Goal: Information Seeking & Learning: Learn about a topic

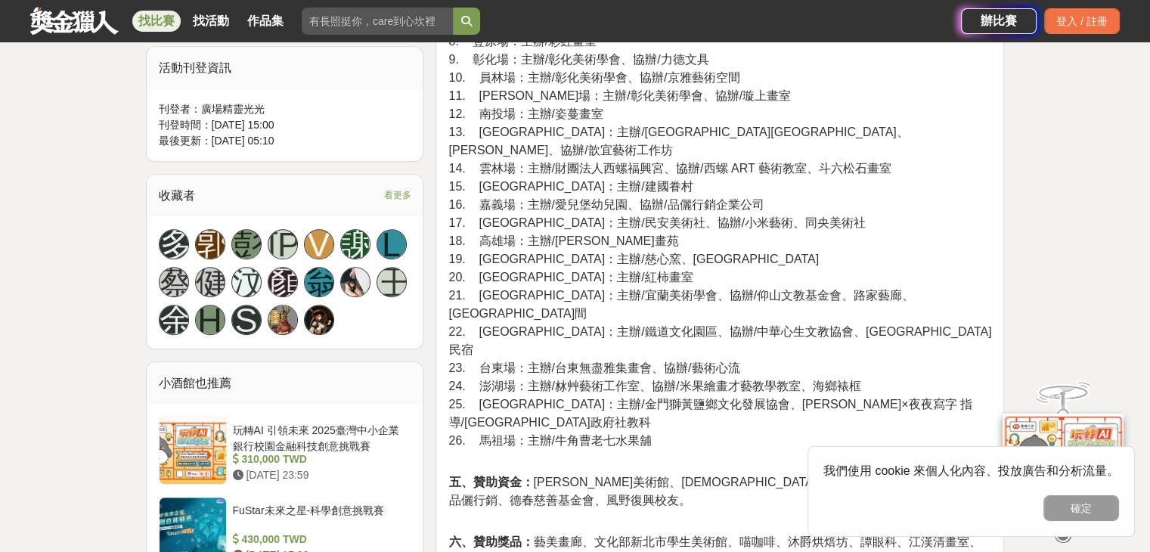
scroll to position [1017, 0]
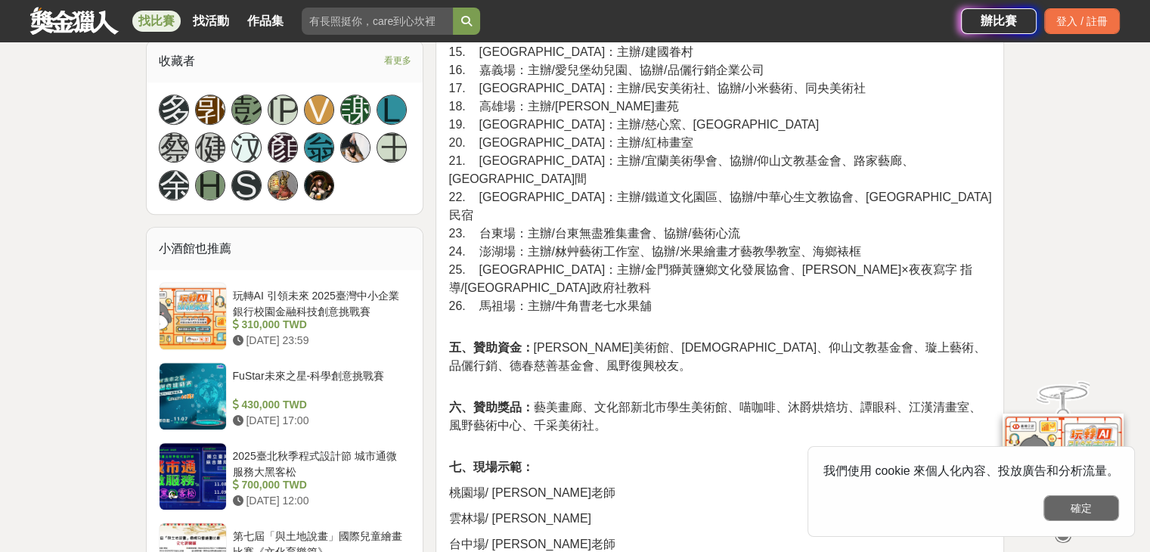
drag, startPoint x: 1110, startPoint y: 517, endPoint x: 1101, endPoint y: 493, distance: 25.6
click at [1110, 515] on button "確定" at bounding box center [1081, 508] width 76 height 26
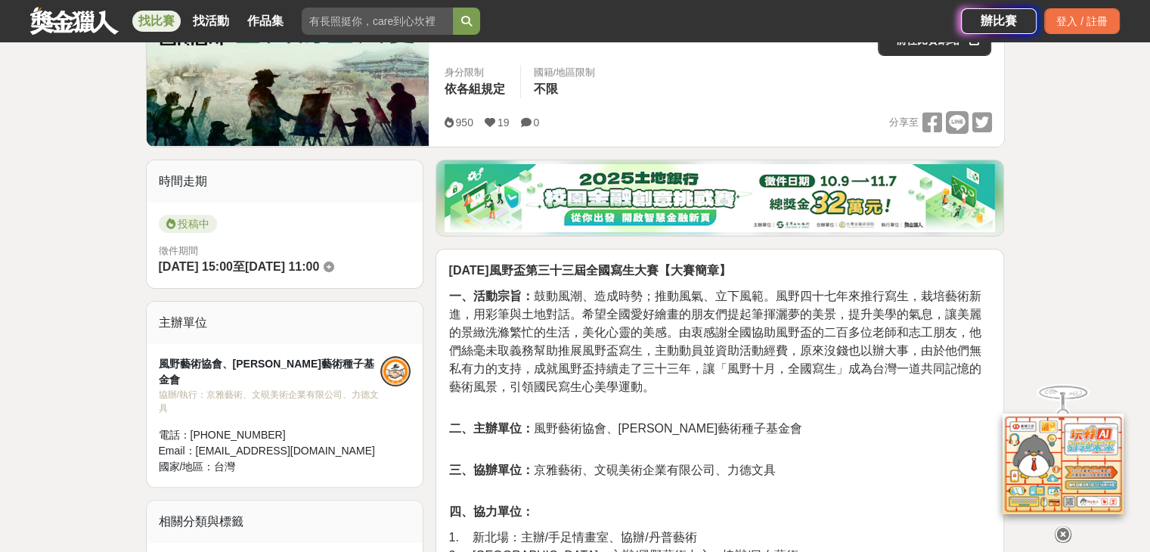
scroll to position [0, 0]
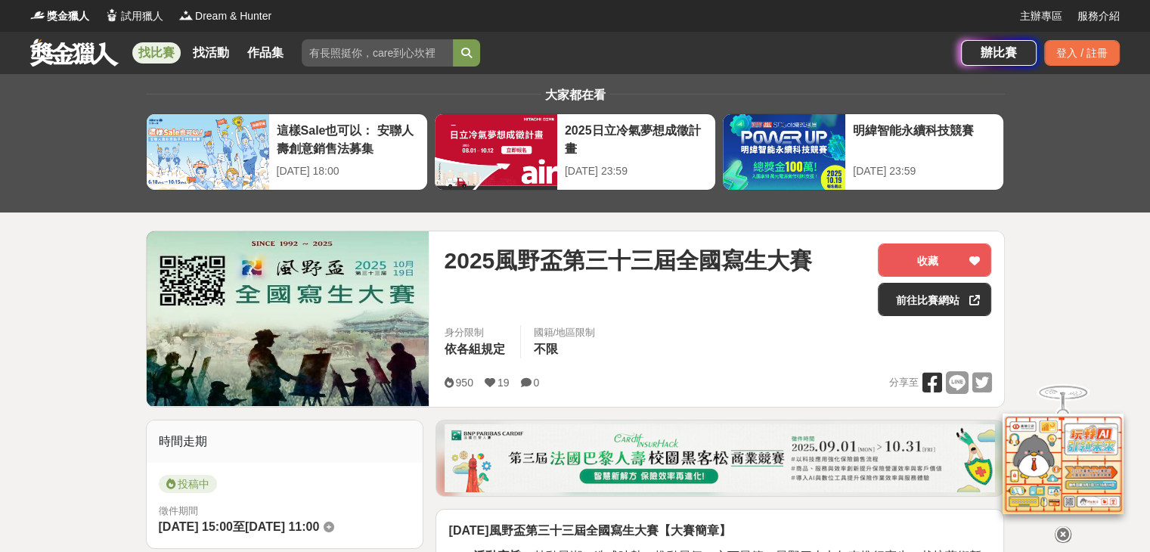
click at [930, 382] on icon at bounding box center [931, 382] width 20 height 23
click at [958, 384] on icon at bounding box center [956, 382] width 23 height 23
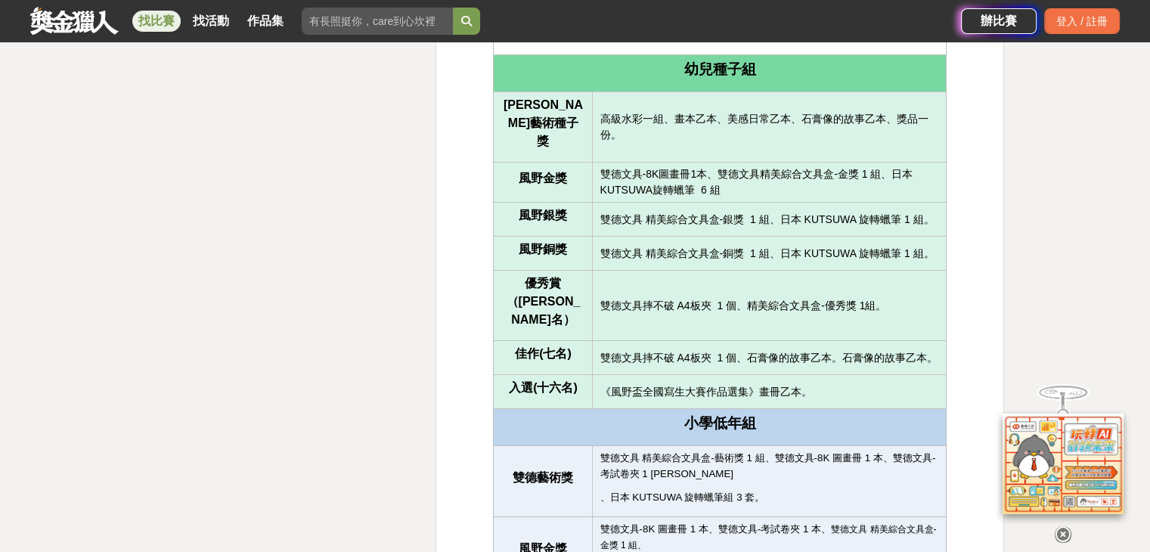
scroll to position [5041, 0]
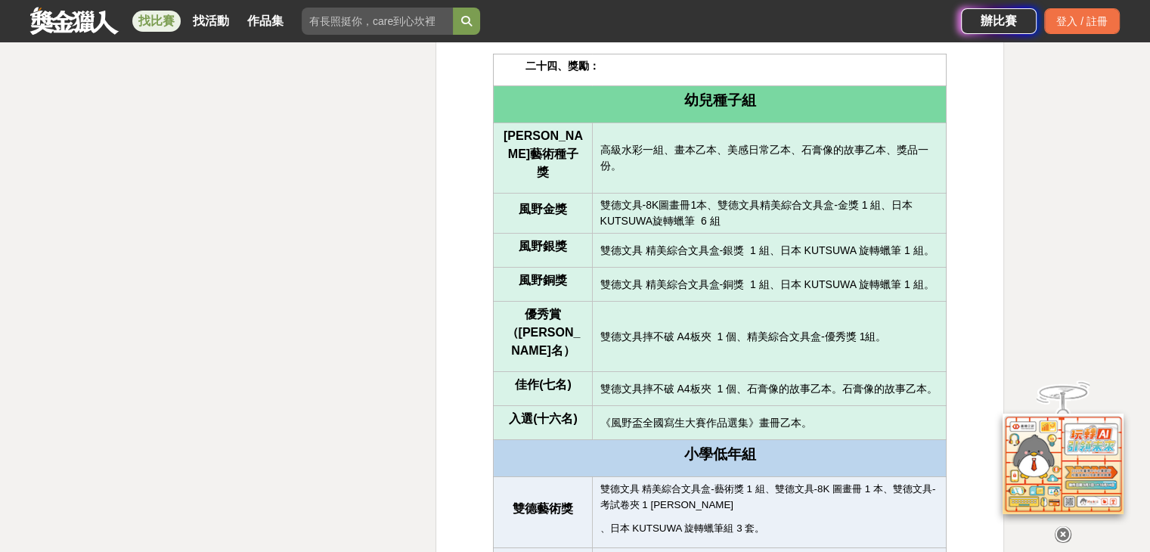
click at [1061, 529] on icon at bounding box center [1062, 523] width 17 height 17
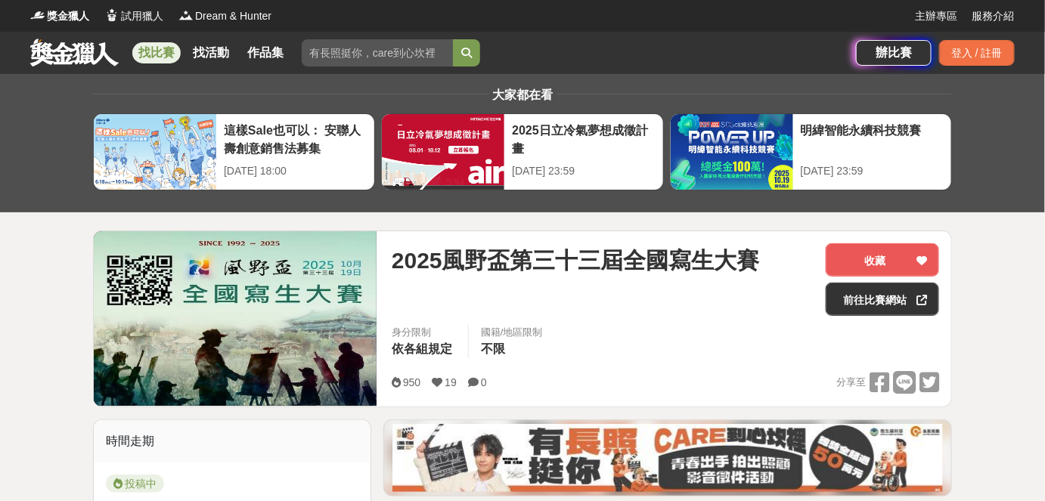
scroll to position [74, 0]
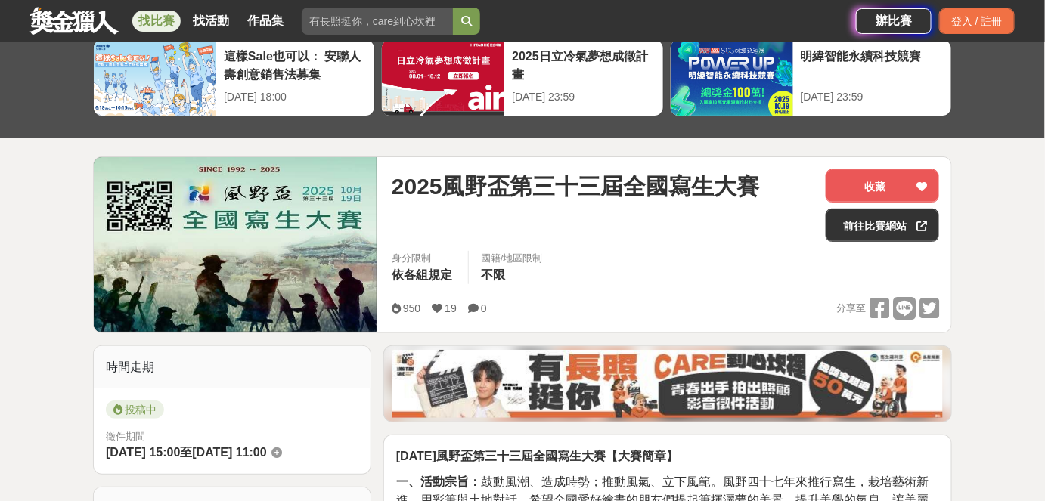
click at [254, 251] on img at bounding box center [235, 244] width 283 height 175
click at [315, 258] on img at bounding box center [235, 244] width 283 height 175
click at [316, 259] on img at bounding box center [235, 244] width 283 height 175
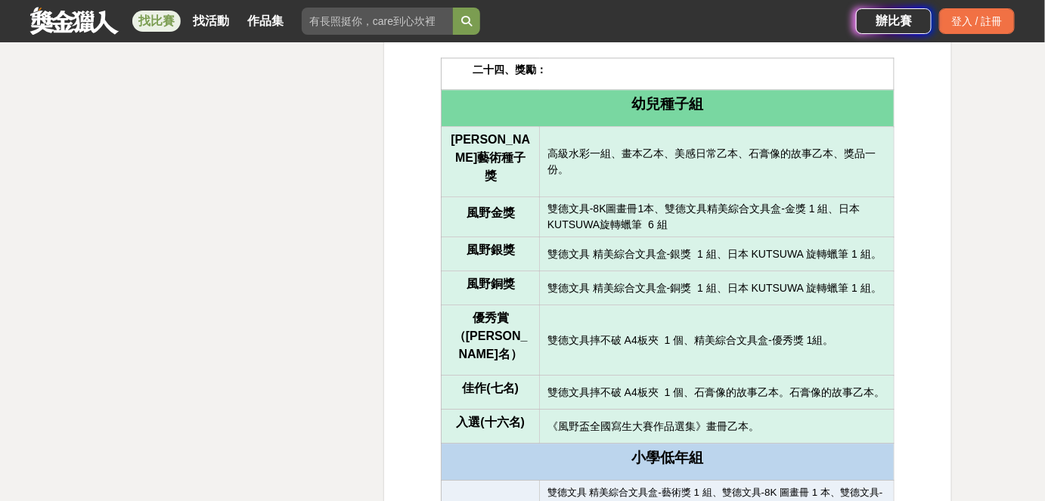
scroll to position [5130, 0]
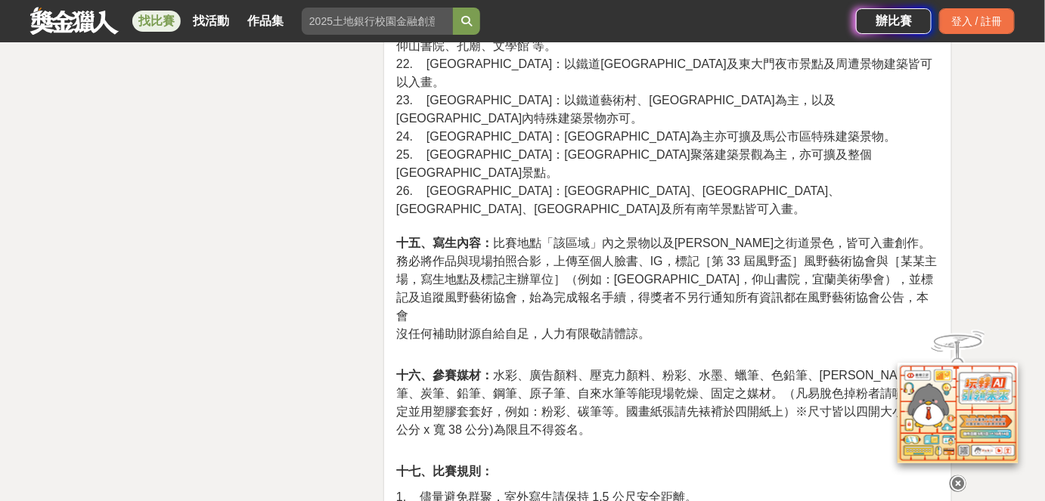
scroll to position [3872, 0]
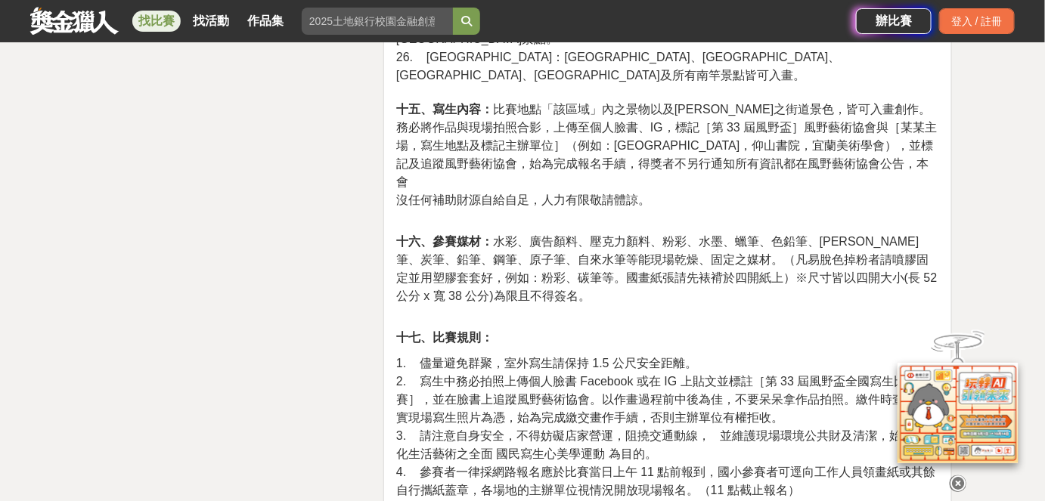
click at [955, 475] on icon at bounding box center [957, 483] width 17 height 17
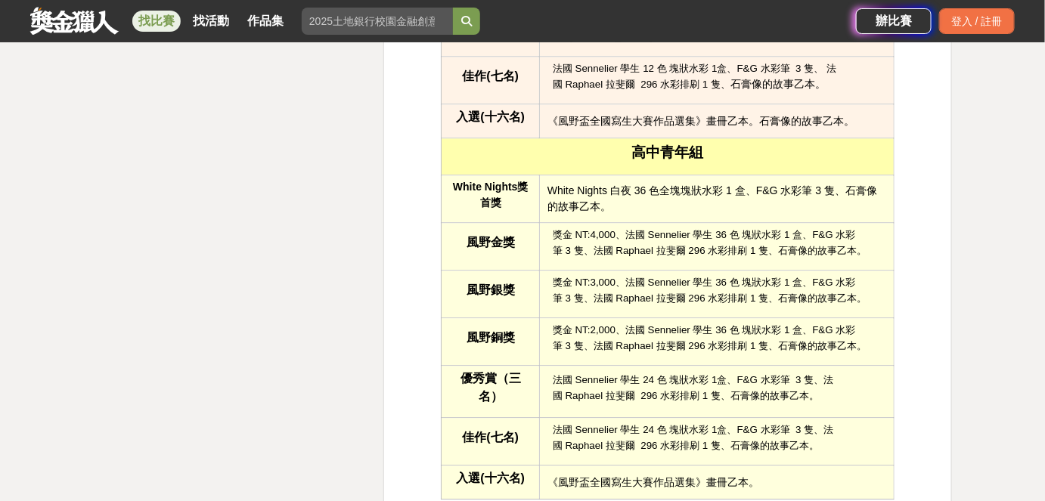
scroll to position [6797, 0]
